Goal: Navigation & Orientation: Find specific page/section

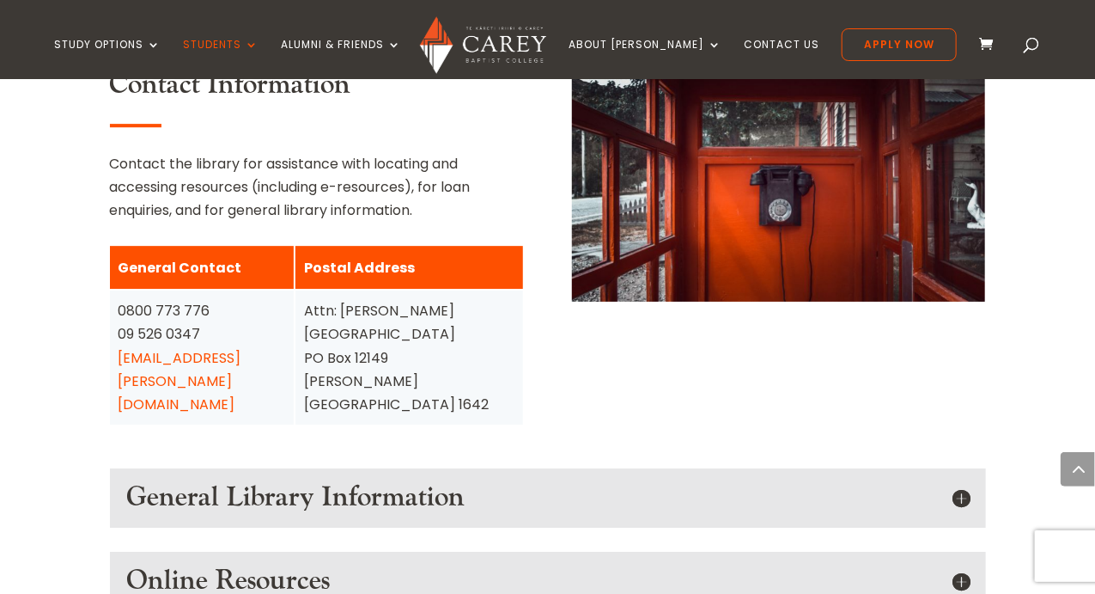
scroll to position [2109, 0]
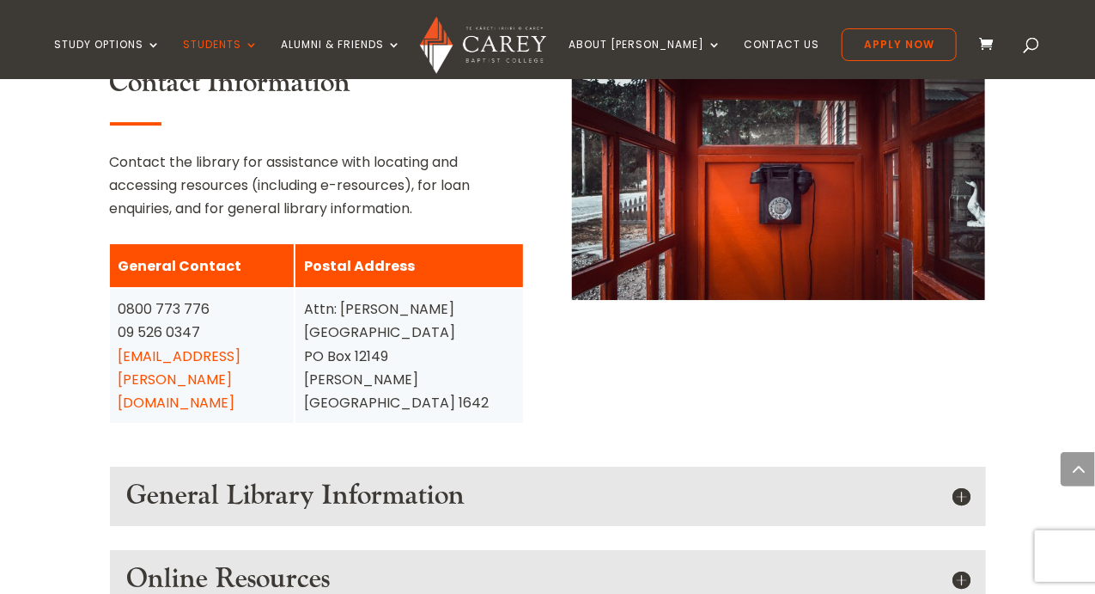
click at [959, 479] on h5 "General Library Information" at bounding box center [548, 495] width 842 height 33
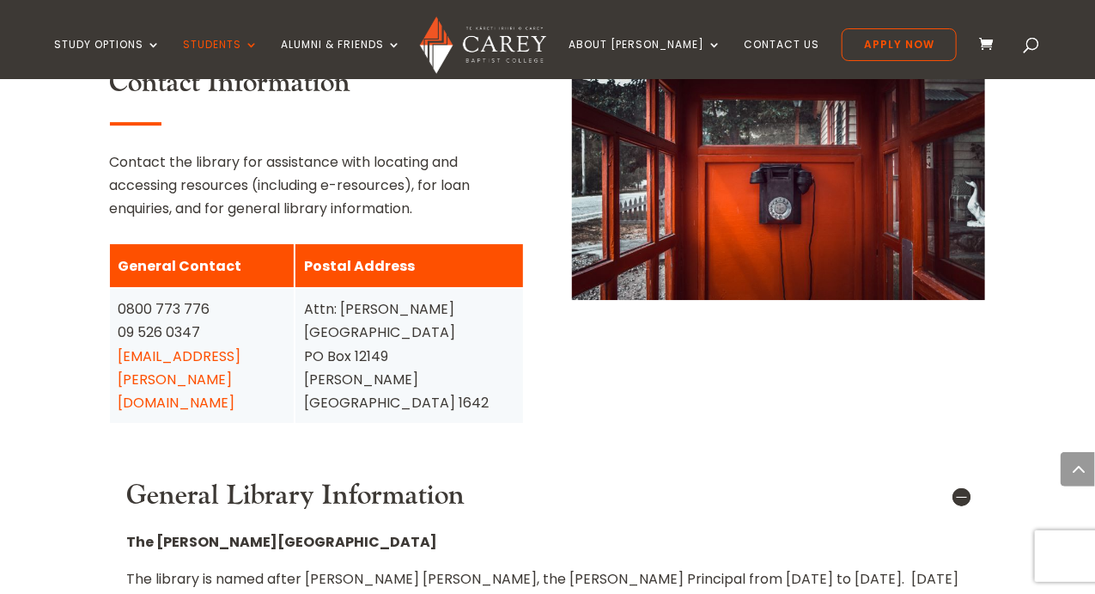
click at [959, 479] on h5 "General Library Information" at bounding box center [548, 495] width 842 height 33
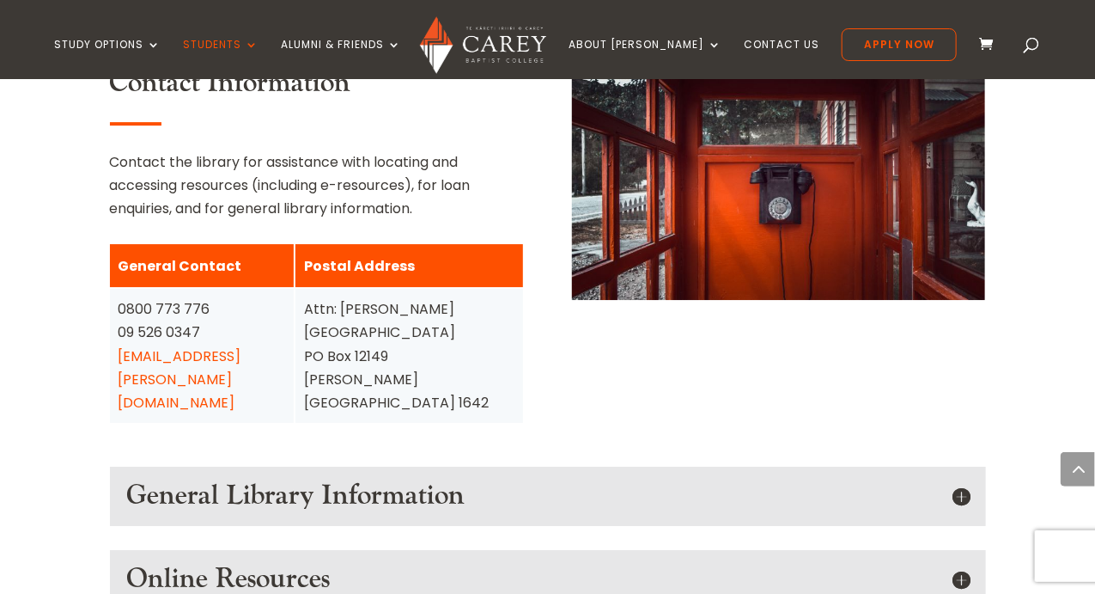
click at [961, 563] on h5 "Online Resources" at bounding box center [548, 579] width 842 height 33
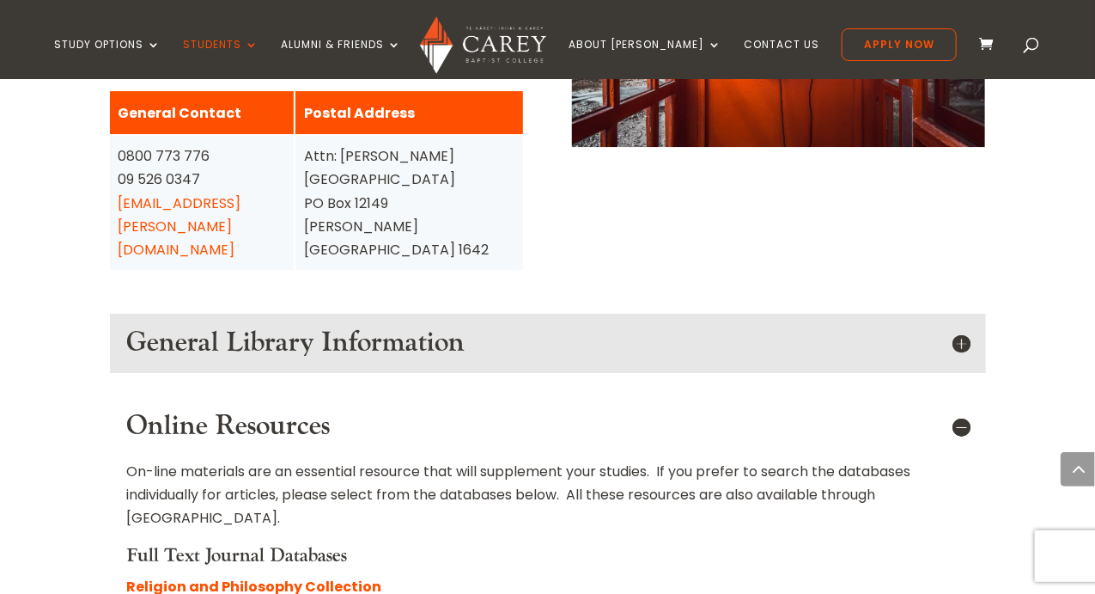
scroll to position [2264, 0]
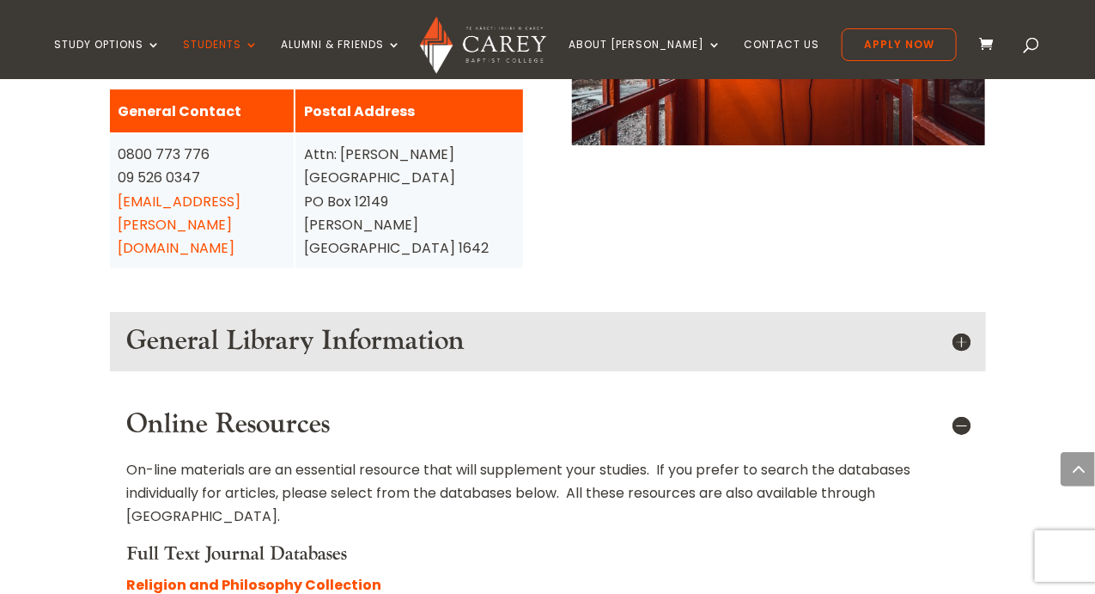
click at [965, 408] on h5 "Online Resources" at bounding box center [548, 424] width 842 height 33
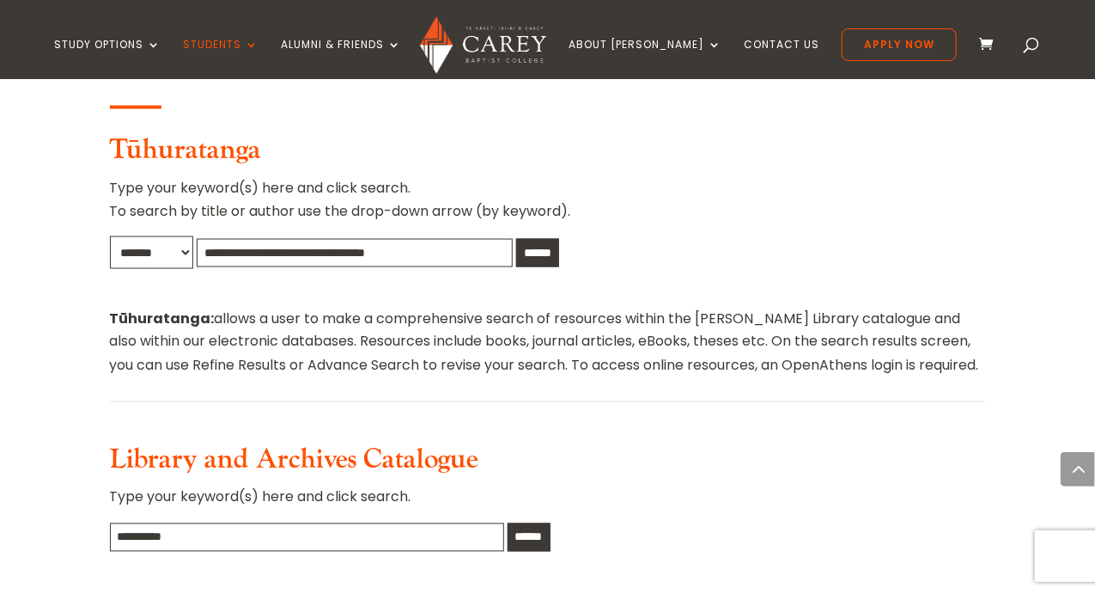
scroll to position [963, 0]
